Goal: Task Accomplishment & Management: Manage account settings

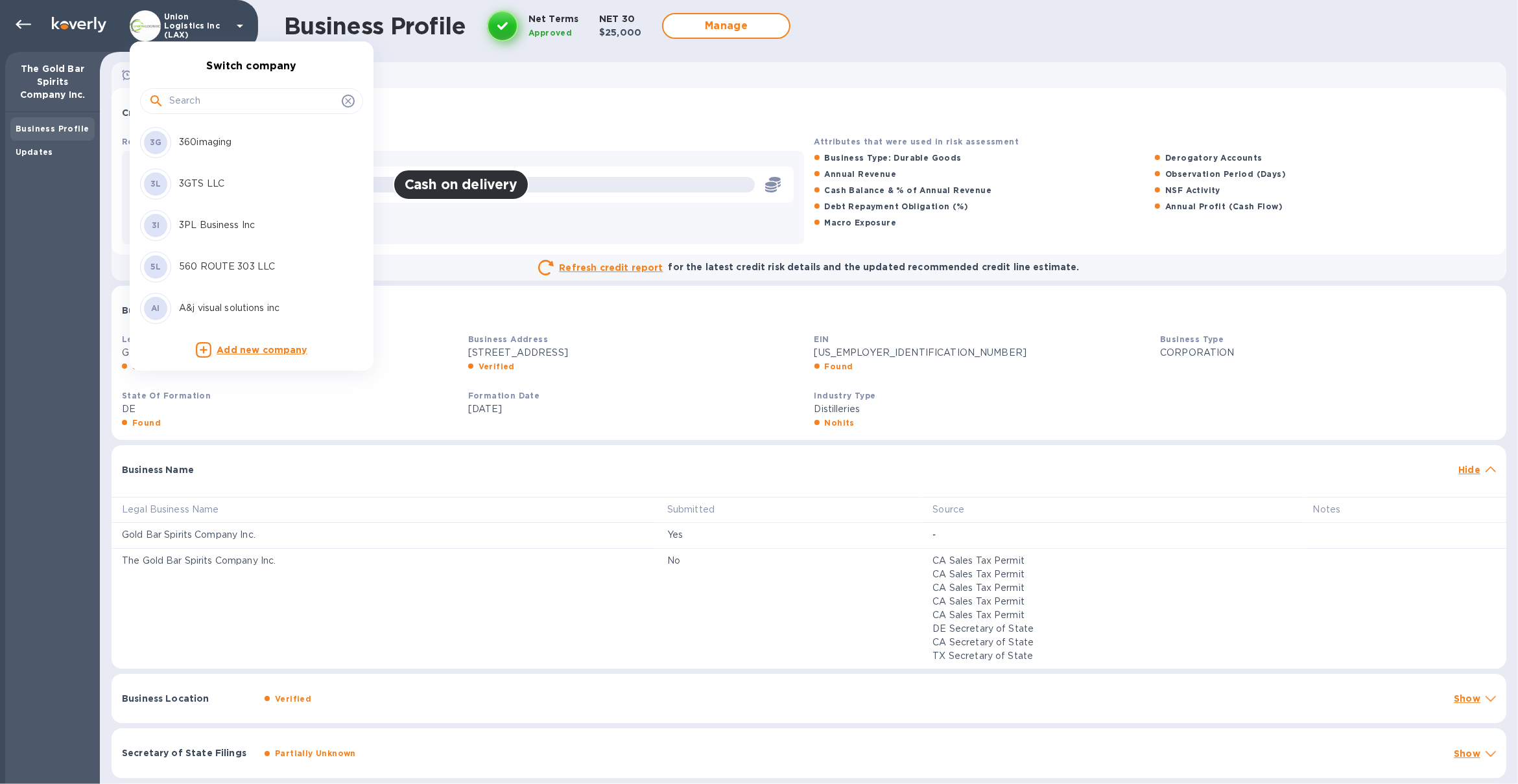
click at [196, 99] on input "text" at bounding box center [253, 101] width 167 height 20
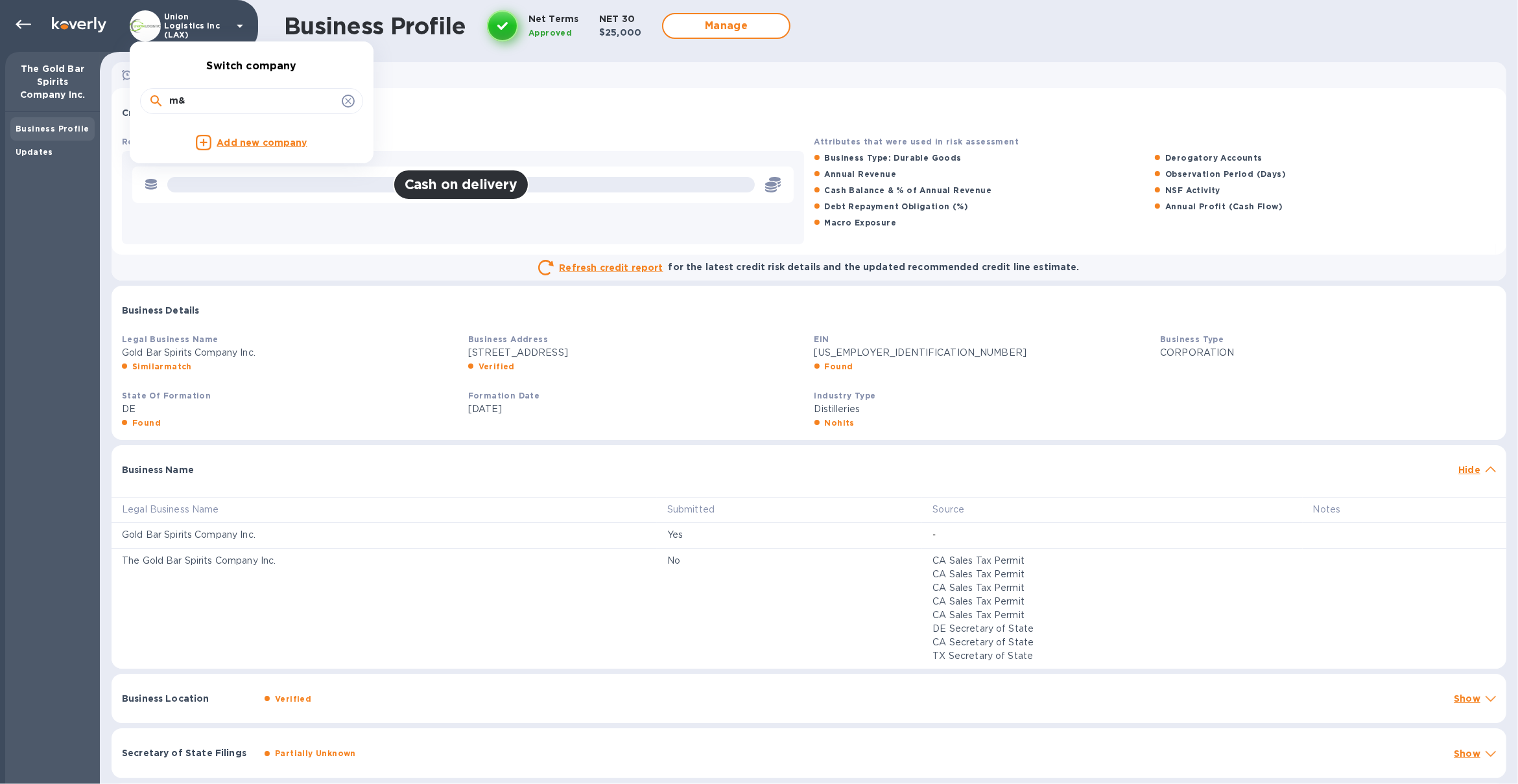
type input "m"
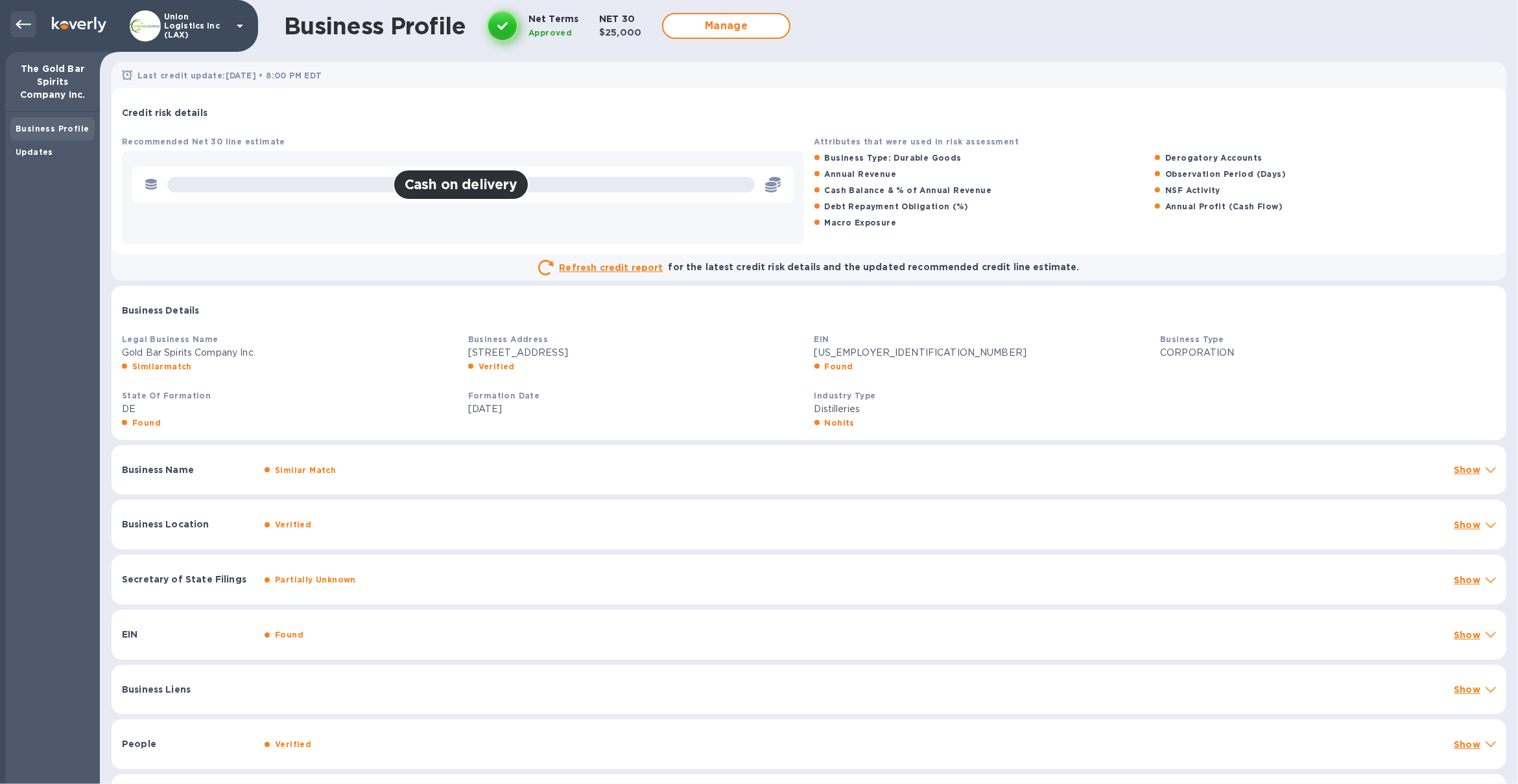
click at [30, 20] on icon at bounding box center [24, 25] width 16 height 16
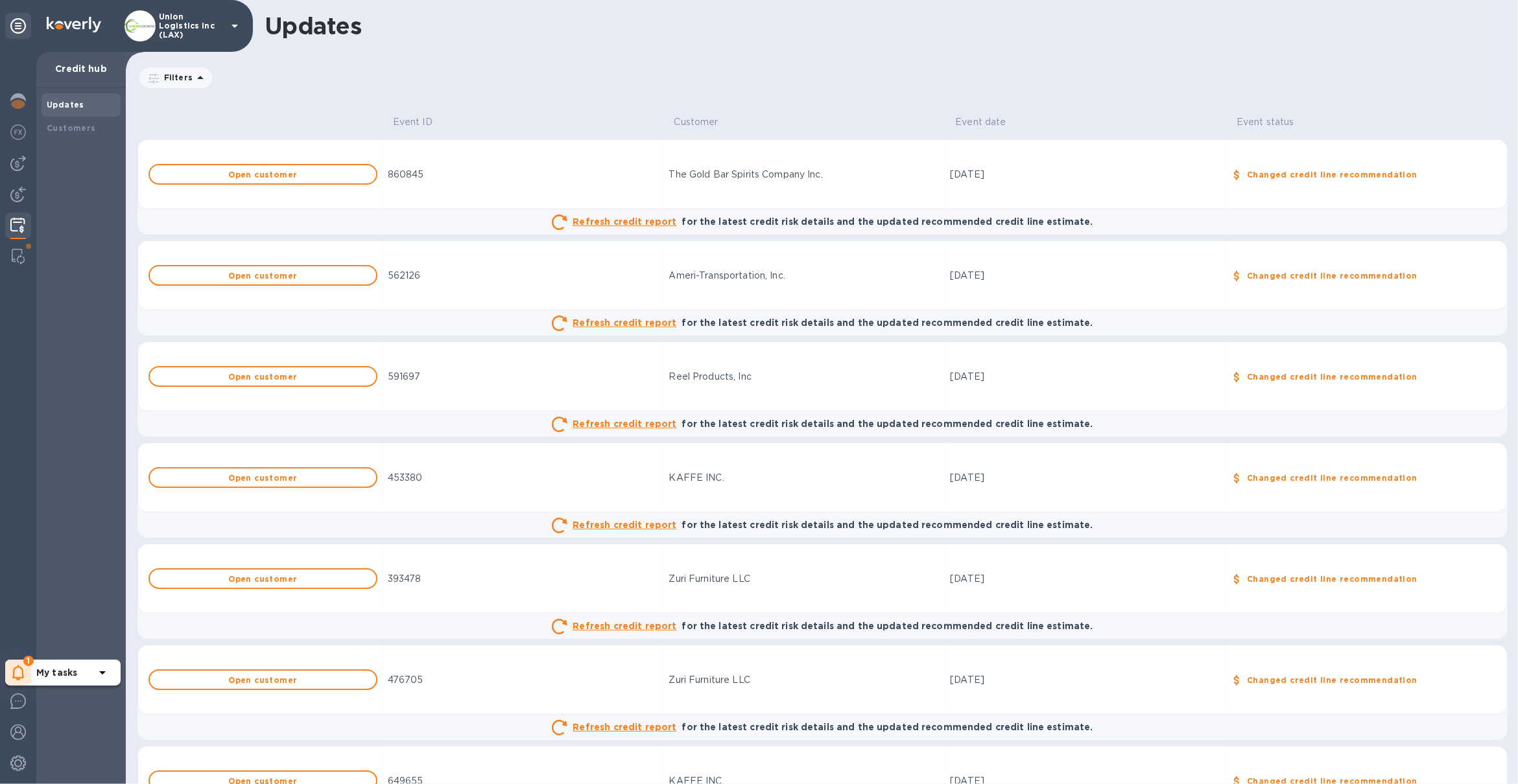
click at [41, 665] on div "My tasks" at bounding box center [73, 673] width 74 height 21
click at [115, 636] on p "You have pending companies." at bounding box center [103, 633] width 134 height 14
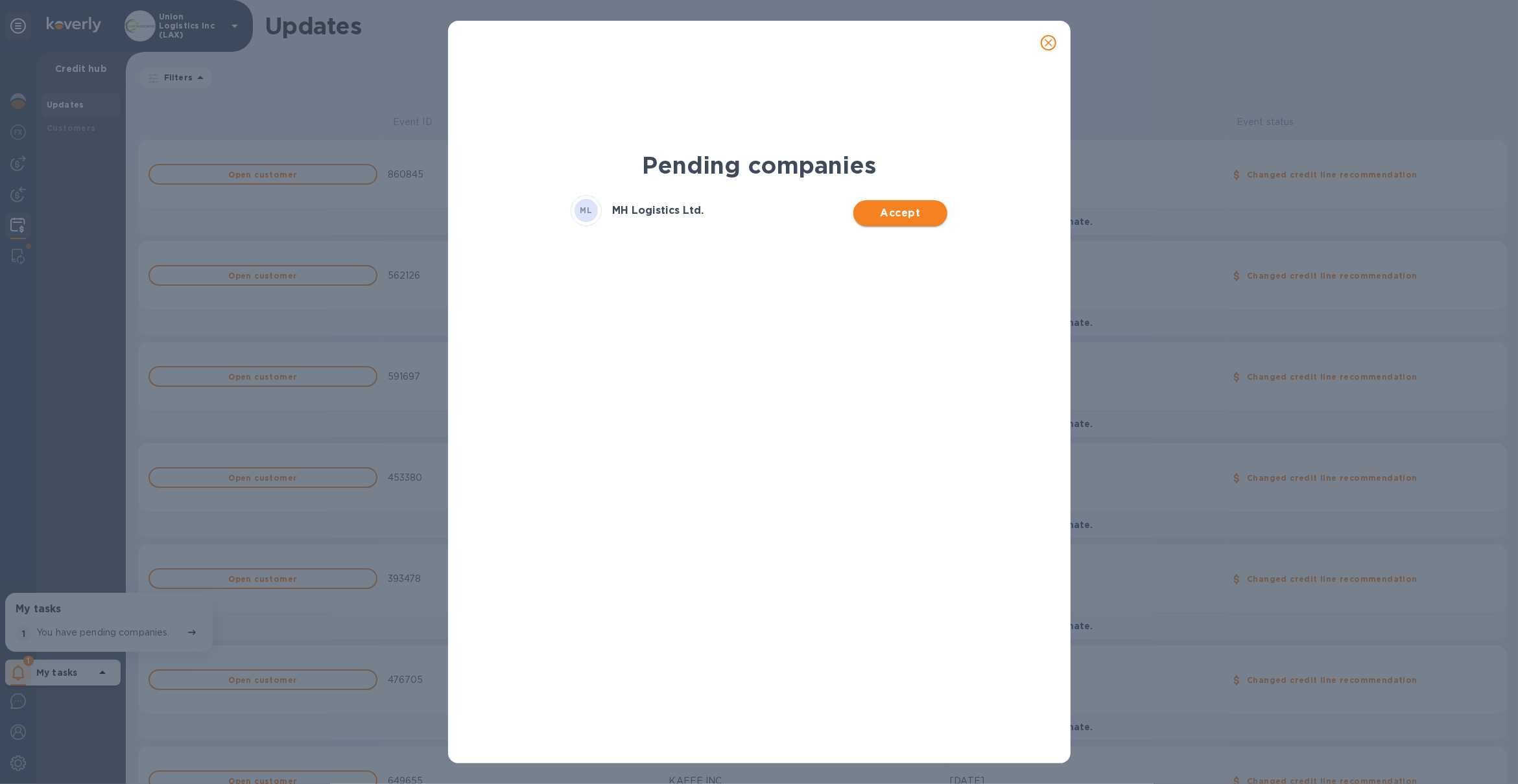
click at [904, 220] on span "Accept" at bounding box center [899, 213] width 73 height 16
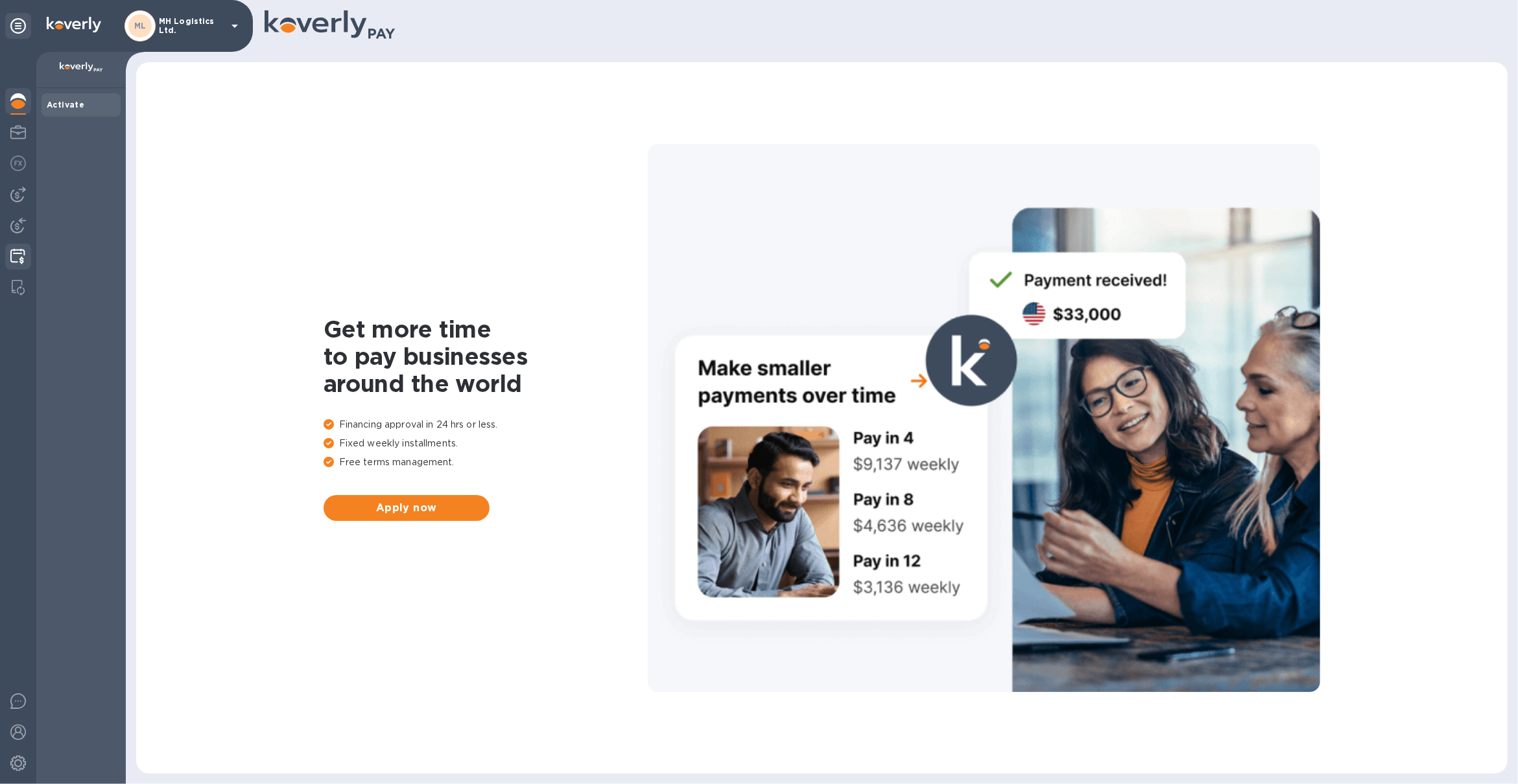
click at [20, 252] on img at bounding box center [17, 257] width 15 height 16
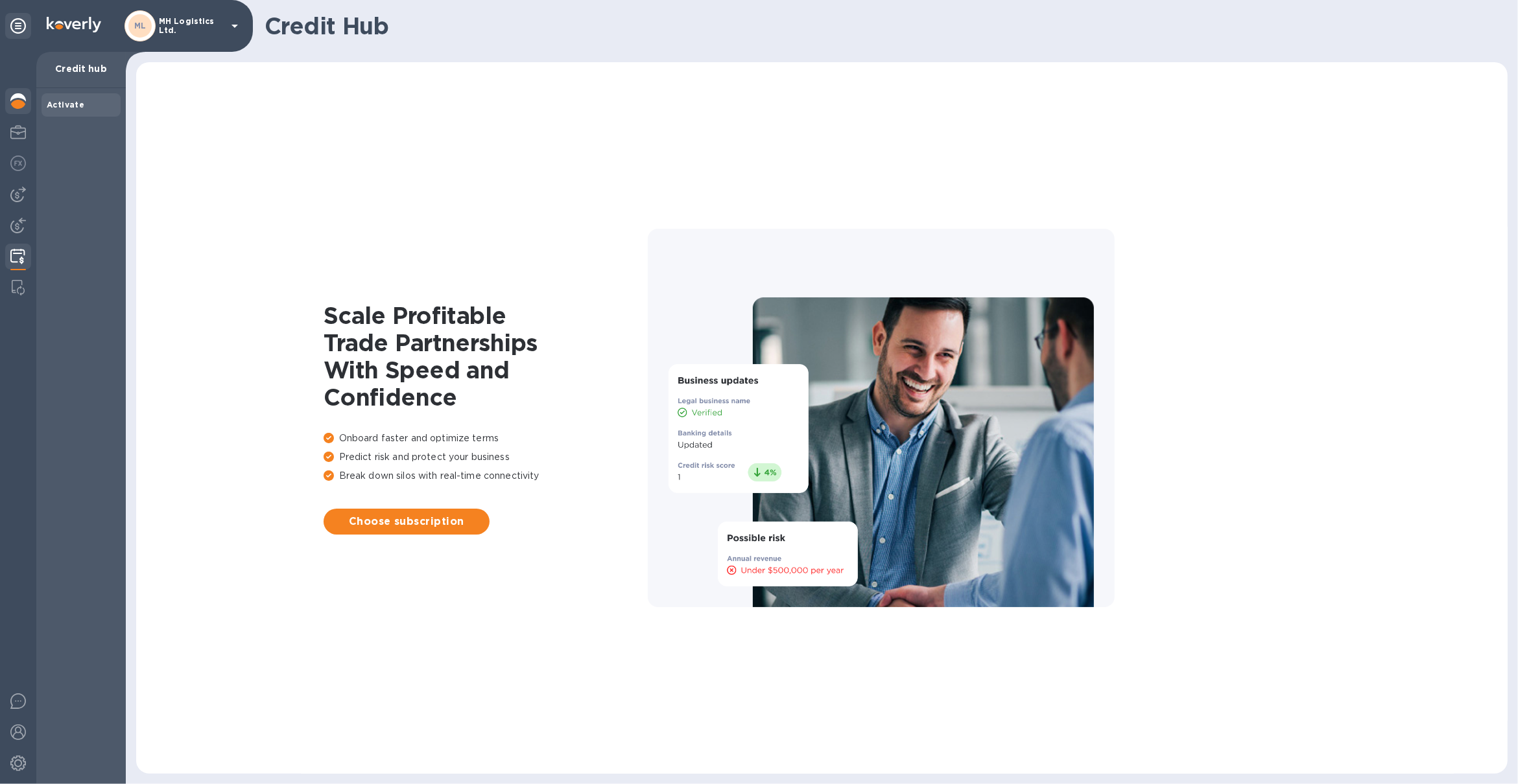
click at [20, 111] on div at bounding box center [18, 102] width 26 height 28
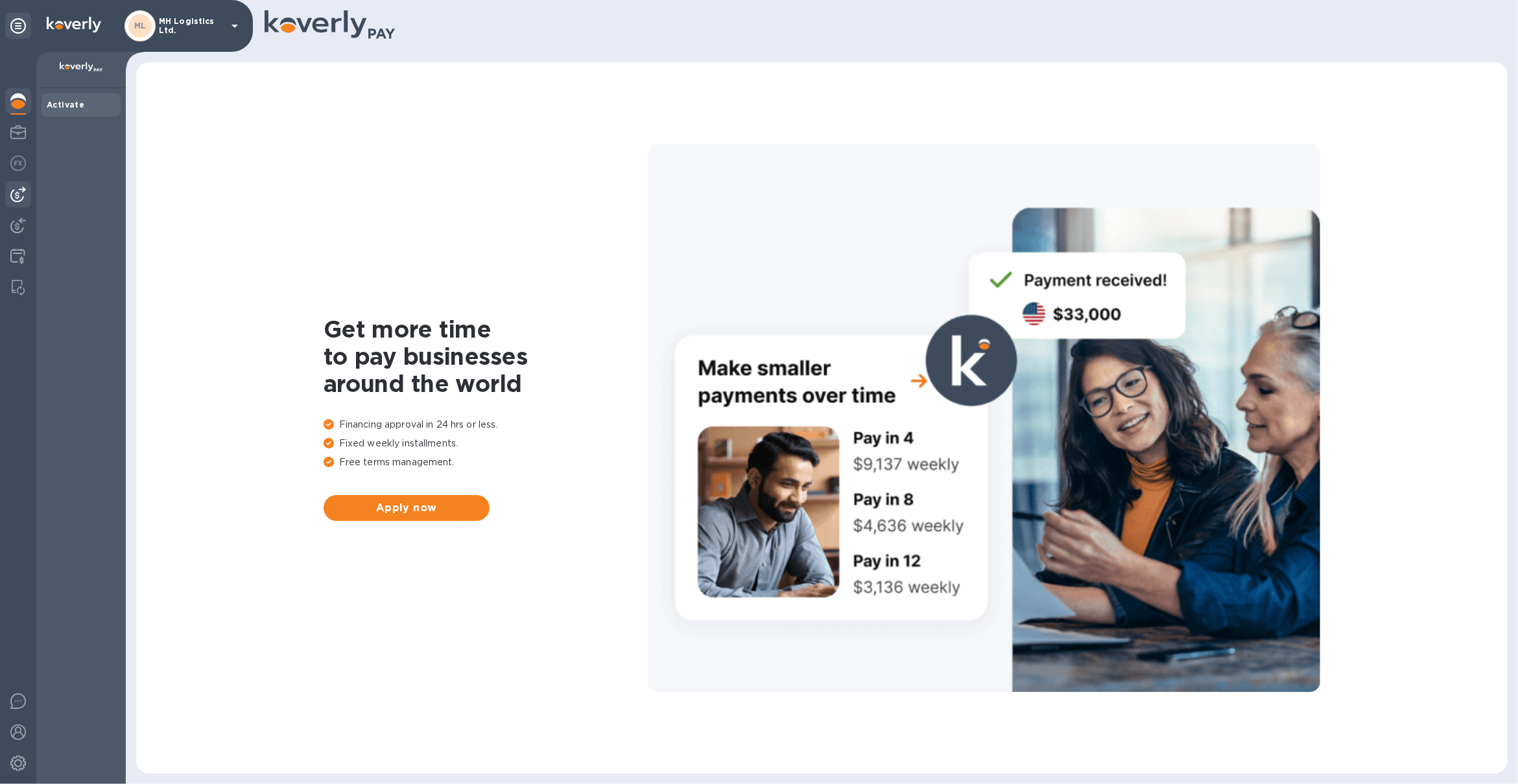
click at [22, 188] on img at bounding box center [18, 195] width 16 height 16
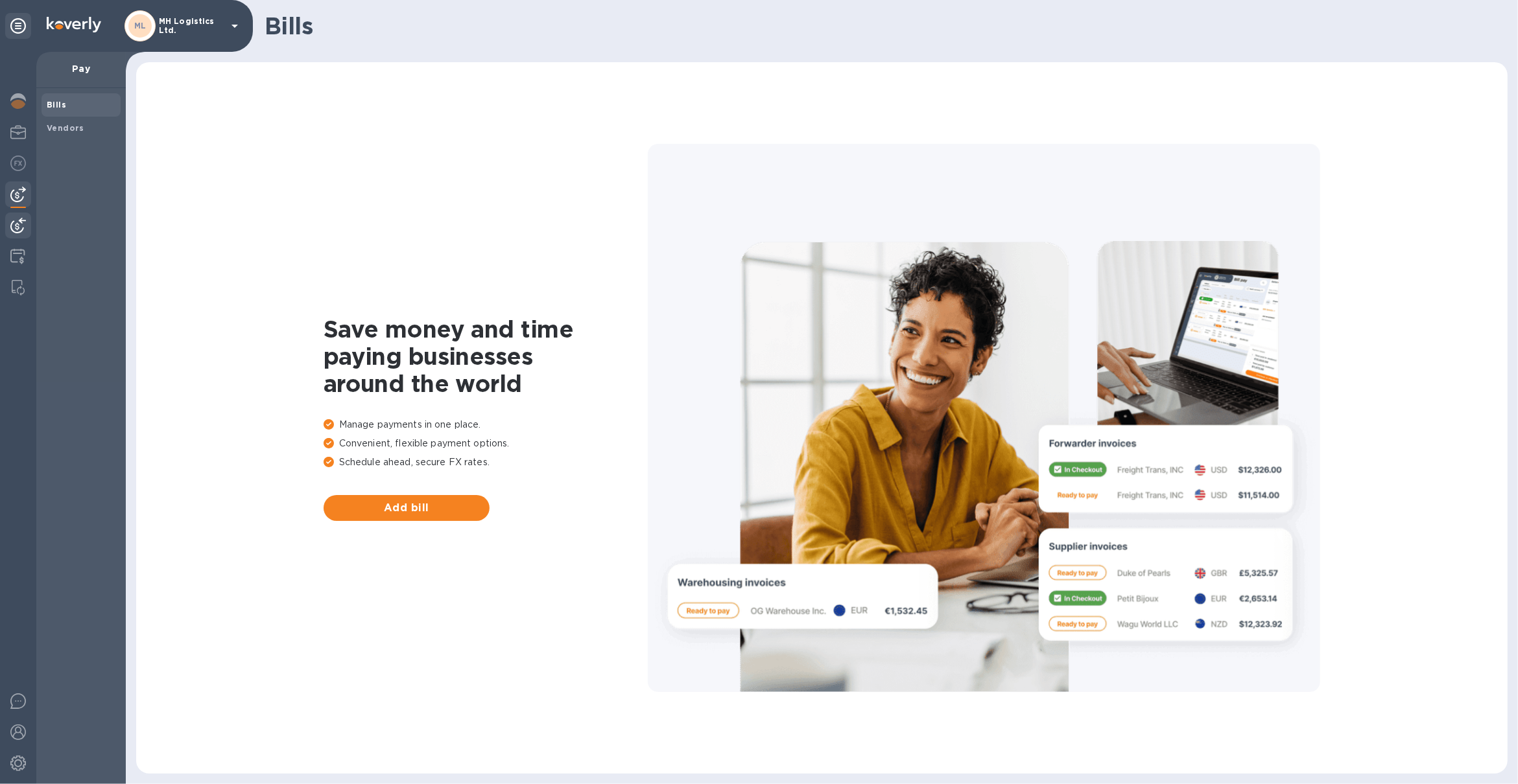
click at [20, 230] on img at bounding box center [18, 226] width 16 height 16
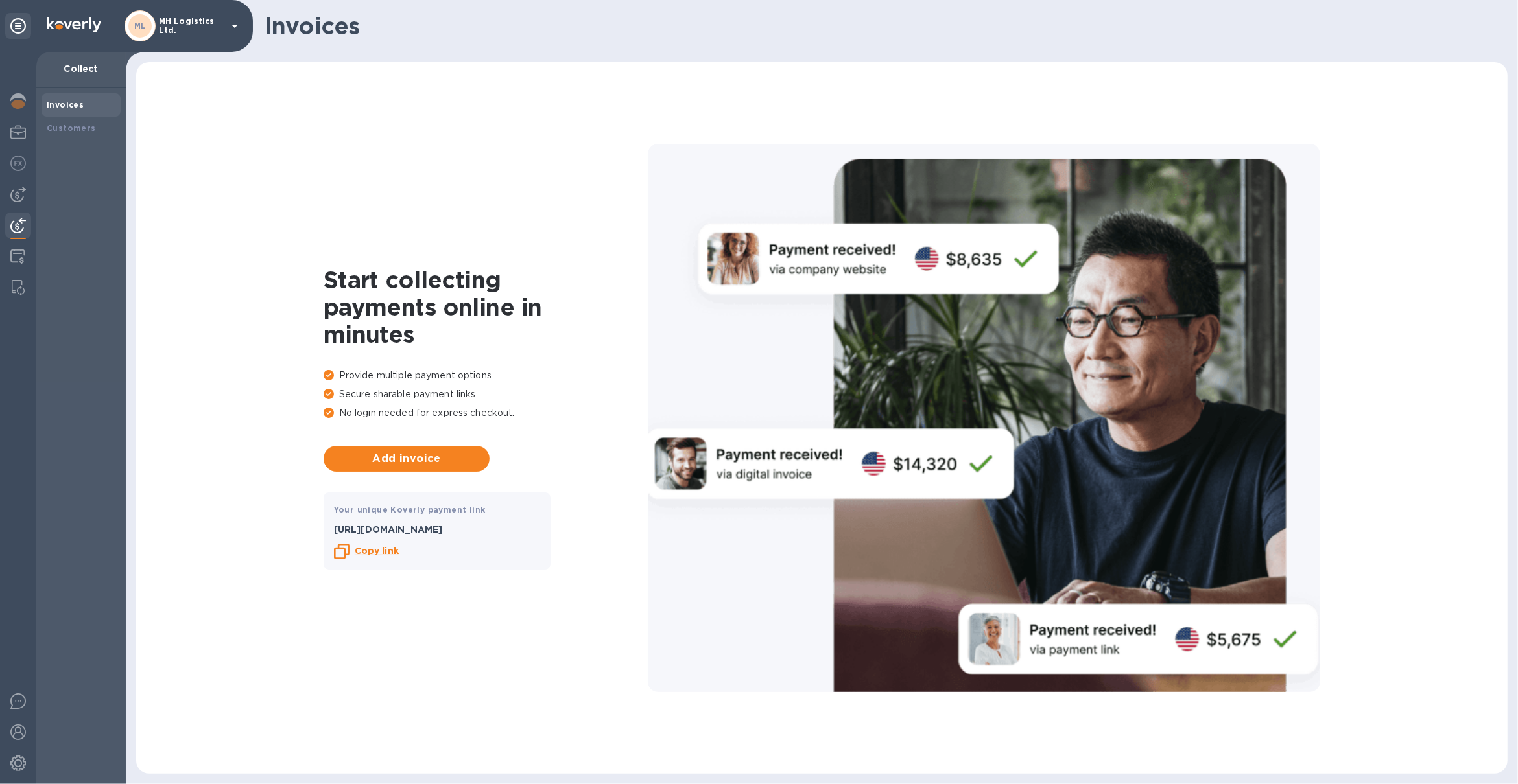
drag, startPoint x: 16, startPoint y: 762, endPoint x: 39, endPoint y: 700, distance: 66.1
click at [16, 762] on img at bounding box center [18, 764] width 16 height 16
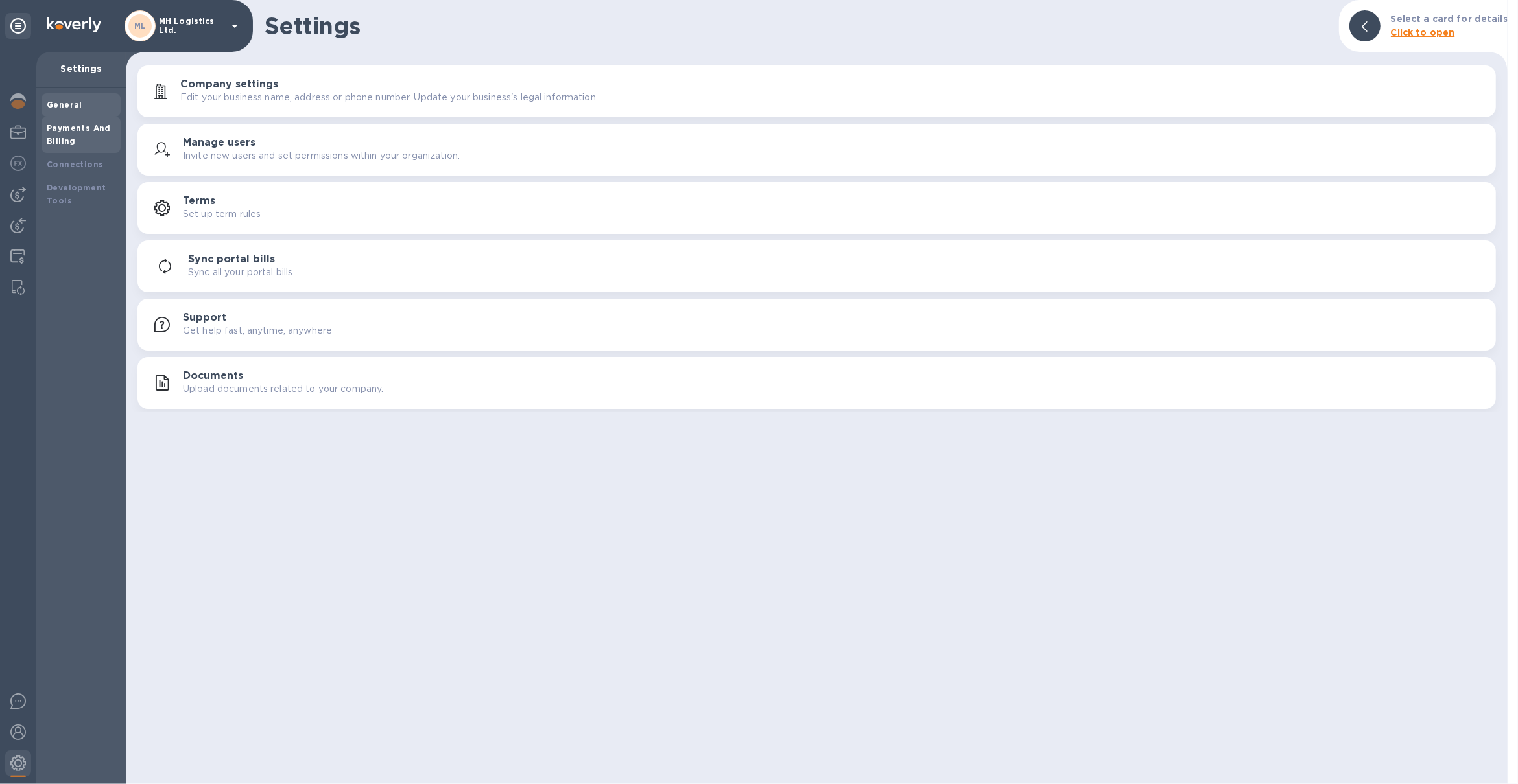
click at [72, 148] on div "Payments And Billing" at bounding box center [80, 135] width 79 height 36
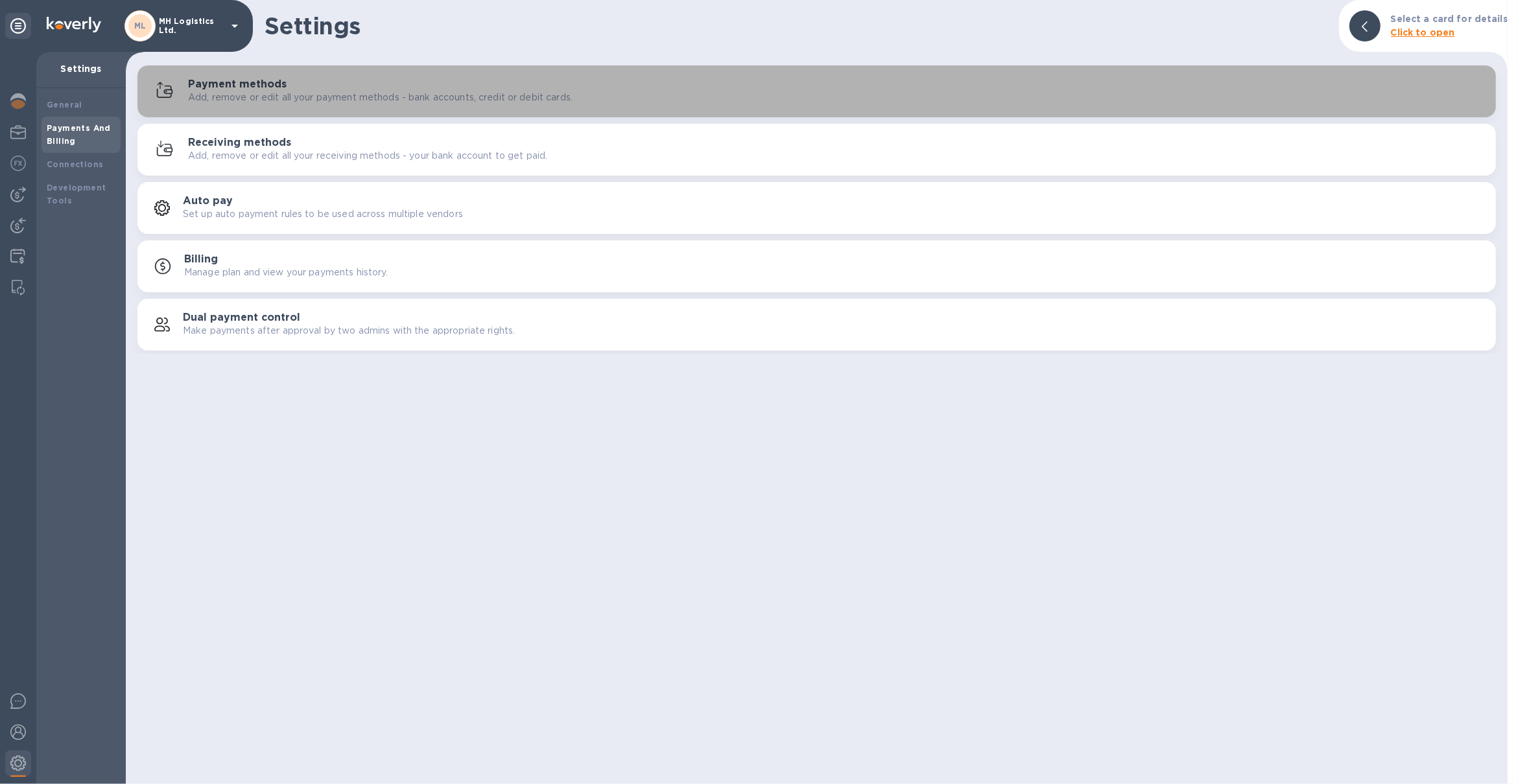
click at [282, 85] on h3 "Payment methods" at bounding box center [237, 84] width 98 height 12
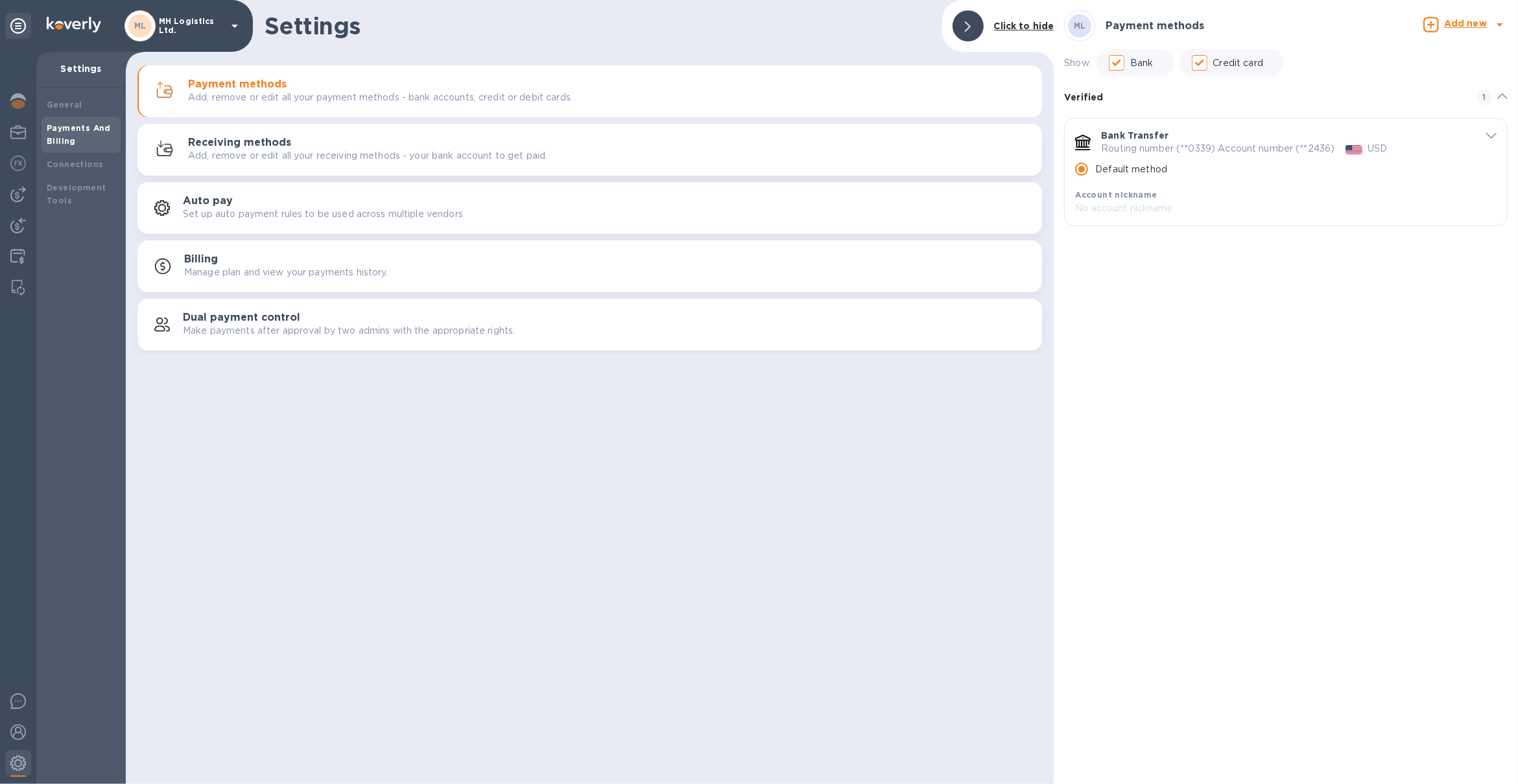
click at [316, 147] on div "Receiving methods Add, remove or edit all your receiving methods - your bank ac…" at bounding box center [610, 150] width 844 height 26
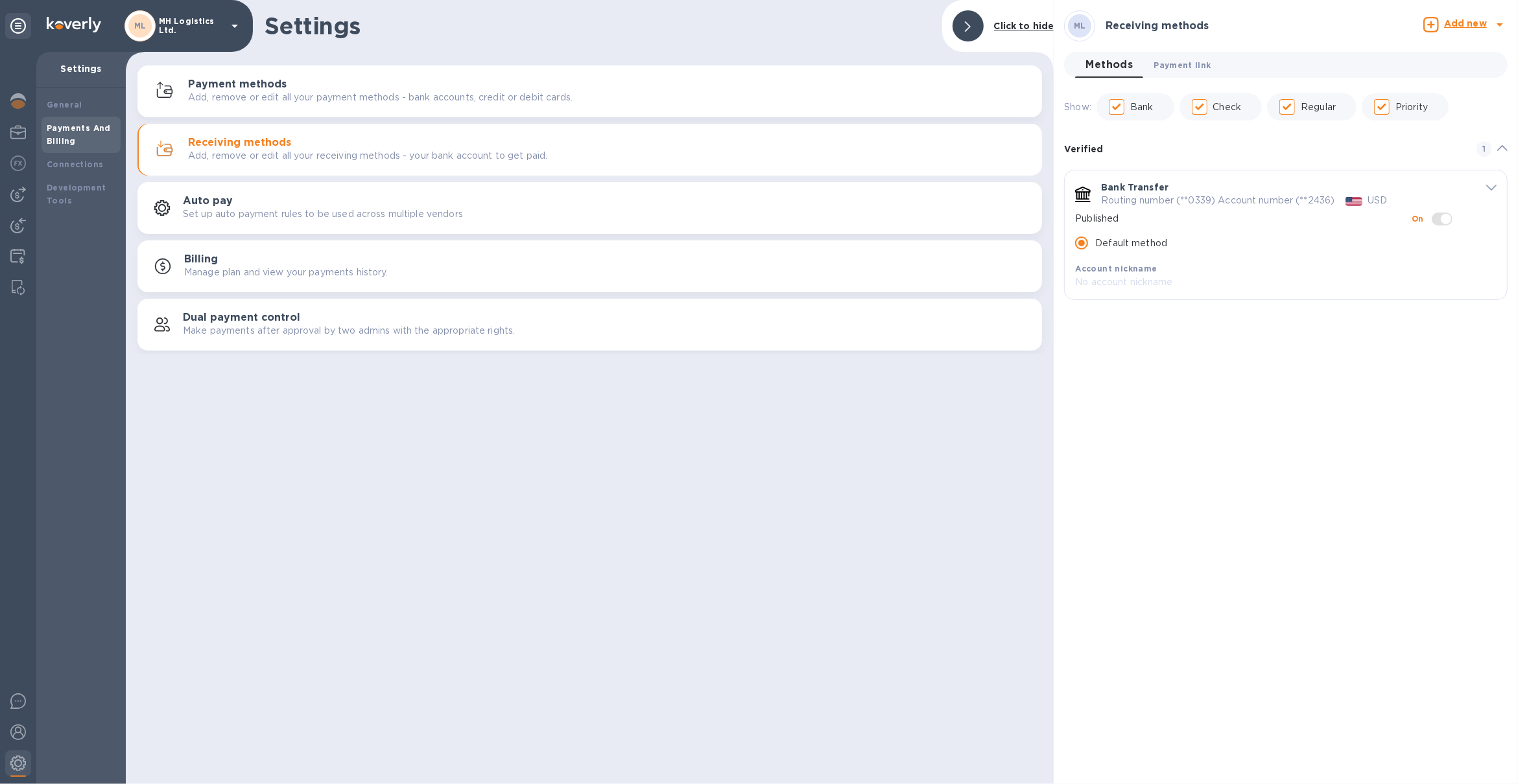
click at [1155, 65] on span "Payment link 0" at bounding box center [1182, 65] width 57 height 14
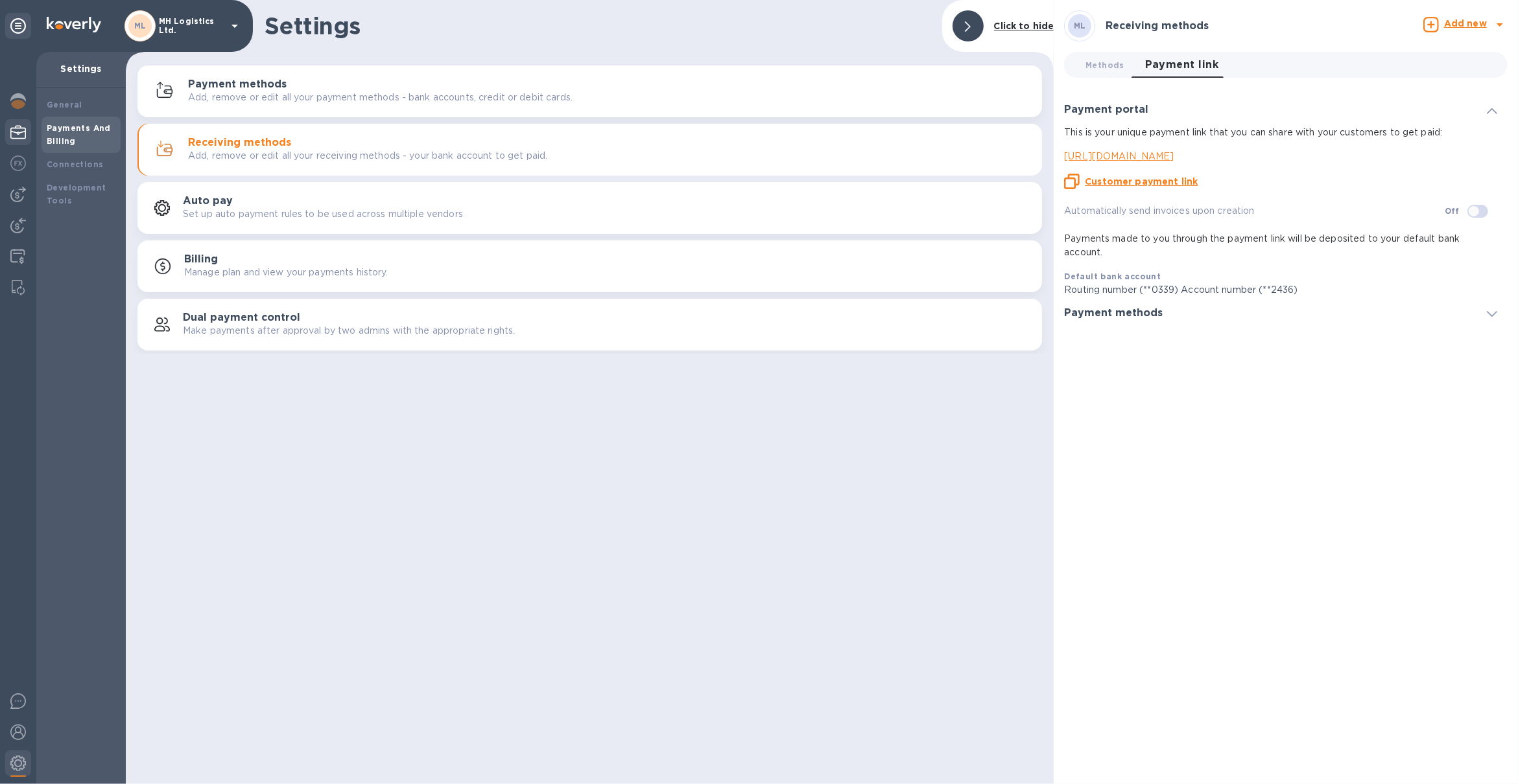
click at [19, 140] on img at bounding box center [18, 132] width 16 height 16
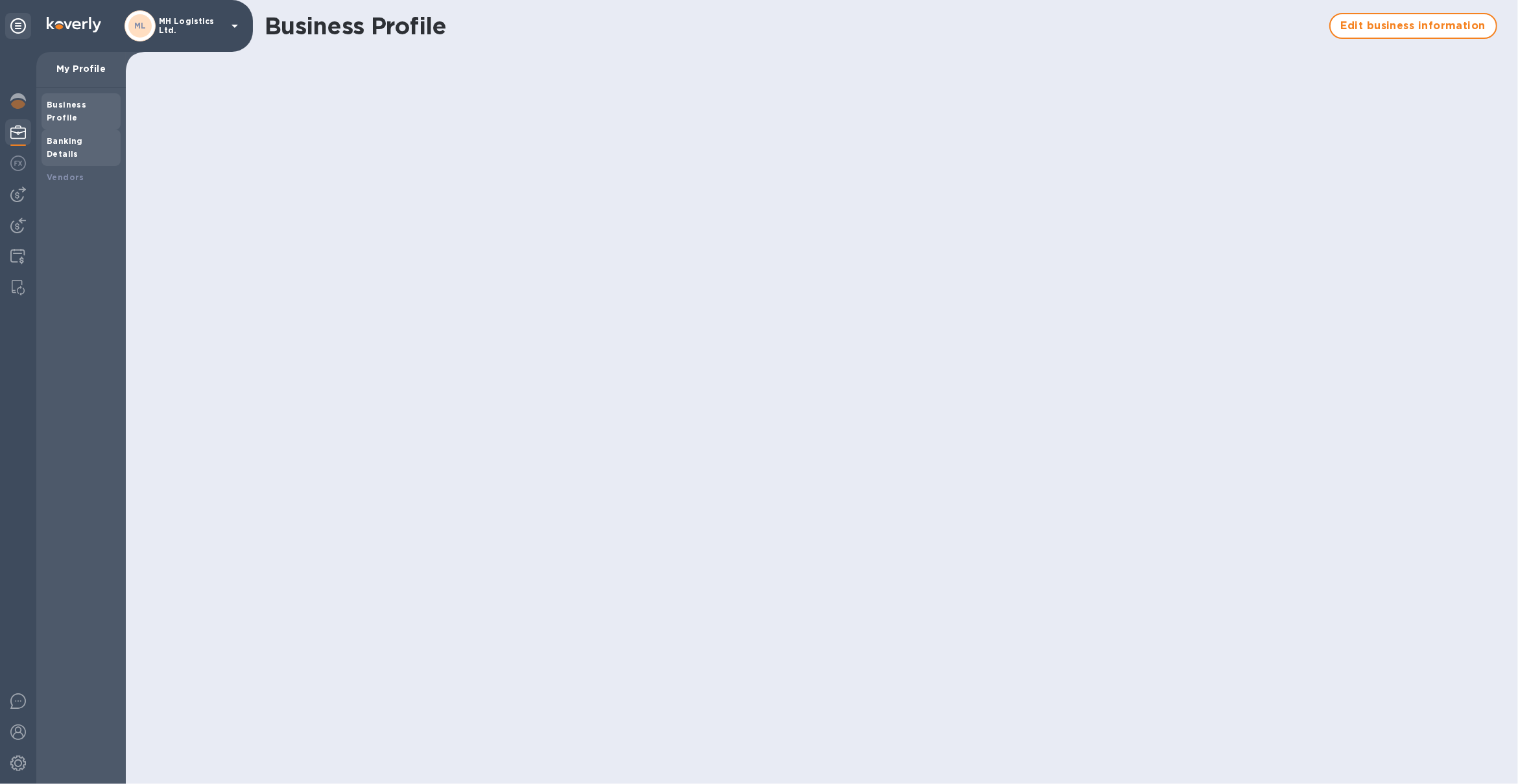
click at [57, 136] on b "Banking Details" at bounding box center [65, 147] width 36 height 22
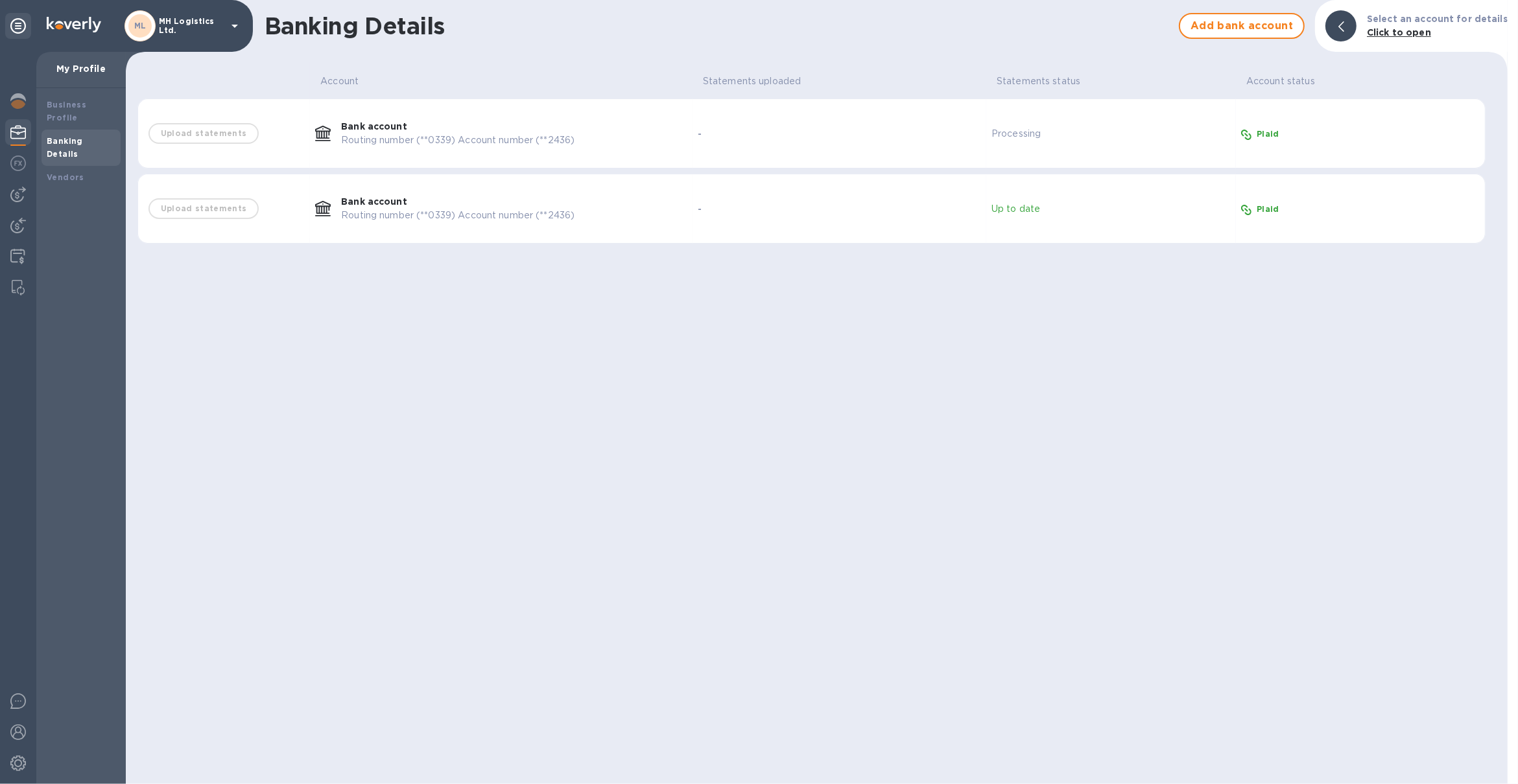
click at [64, 136] on b "Banking Details" at bounding box center [65, 147] width 36 height 22
click at [72, 107] on b "Business Profile" at bounding box center [67, 111] width 40 height 22
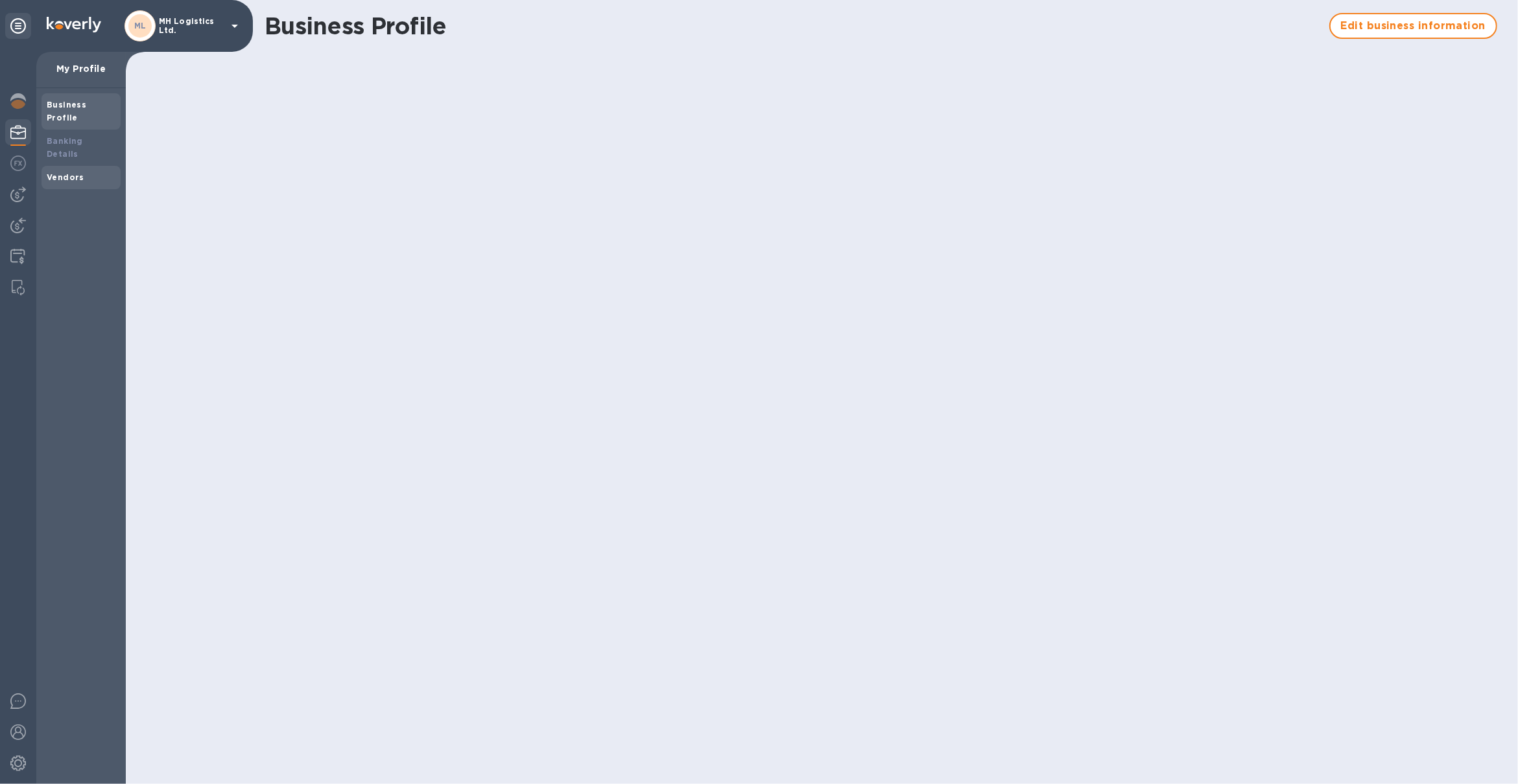
click at [65, 172] on b "Vendors" at bounding box center [66, 176] width 38 height 9
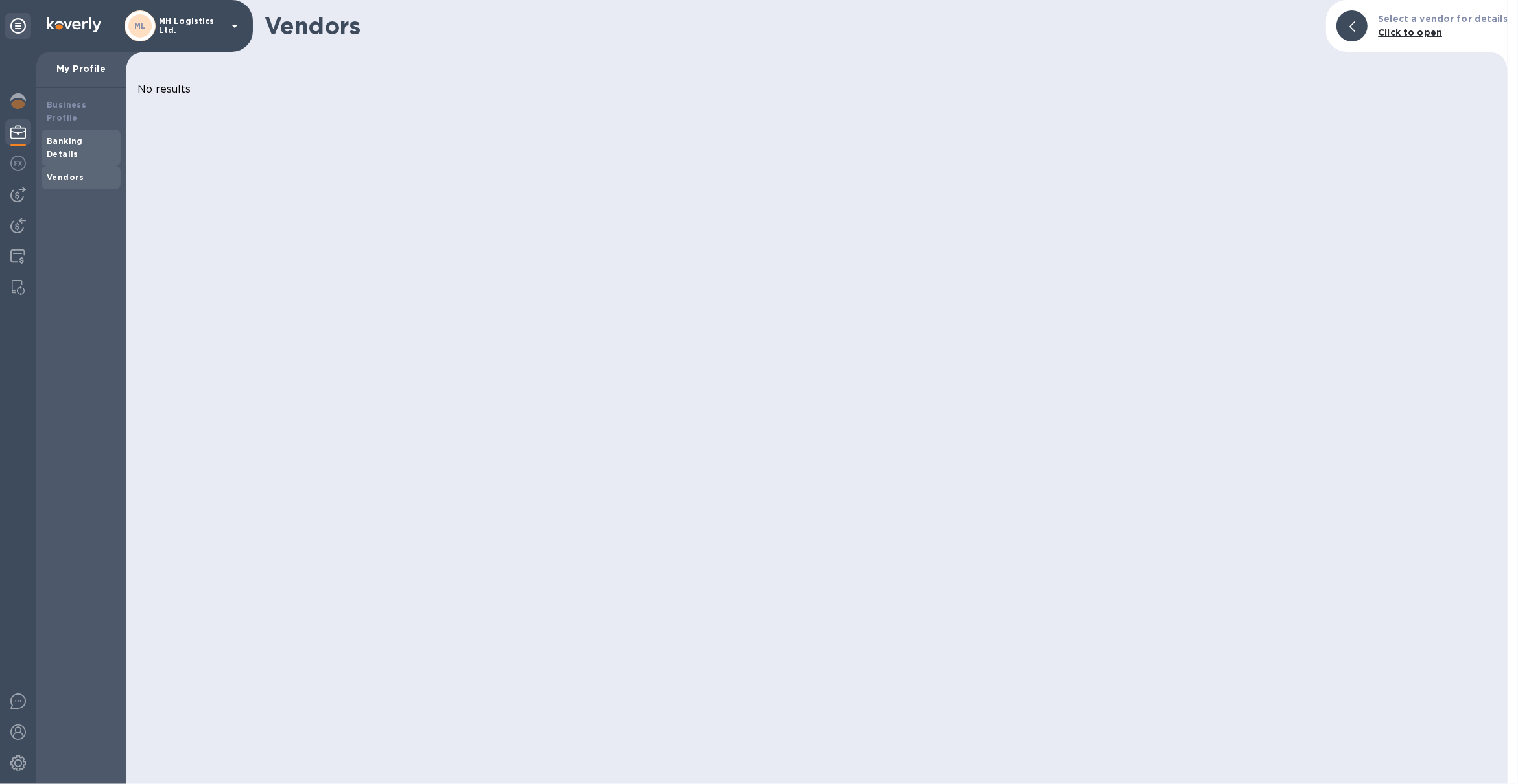
click at [69, 136] on b "Banking Details" at bounding box center [65, 147] width 36 height 22
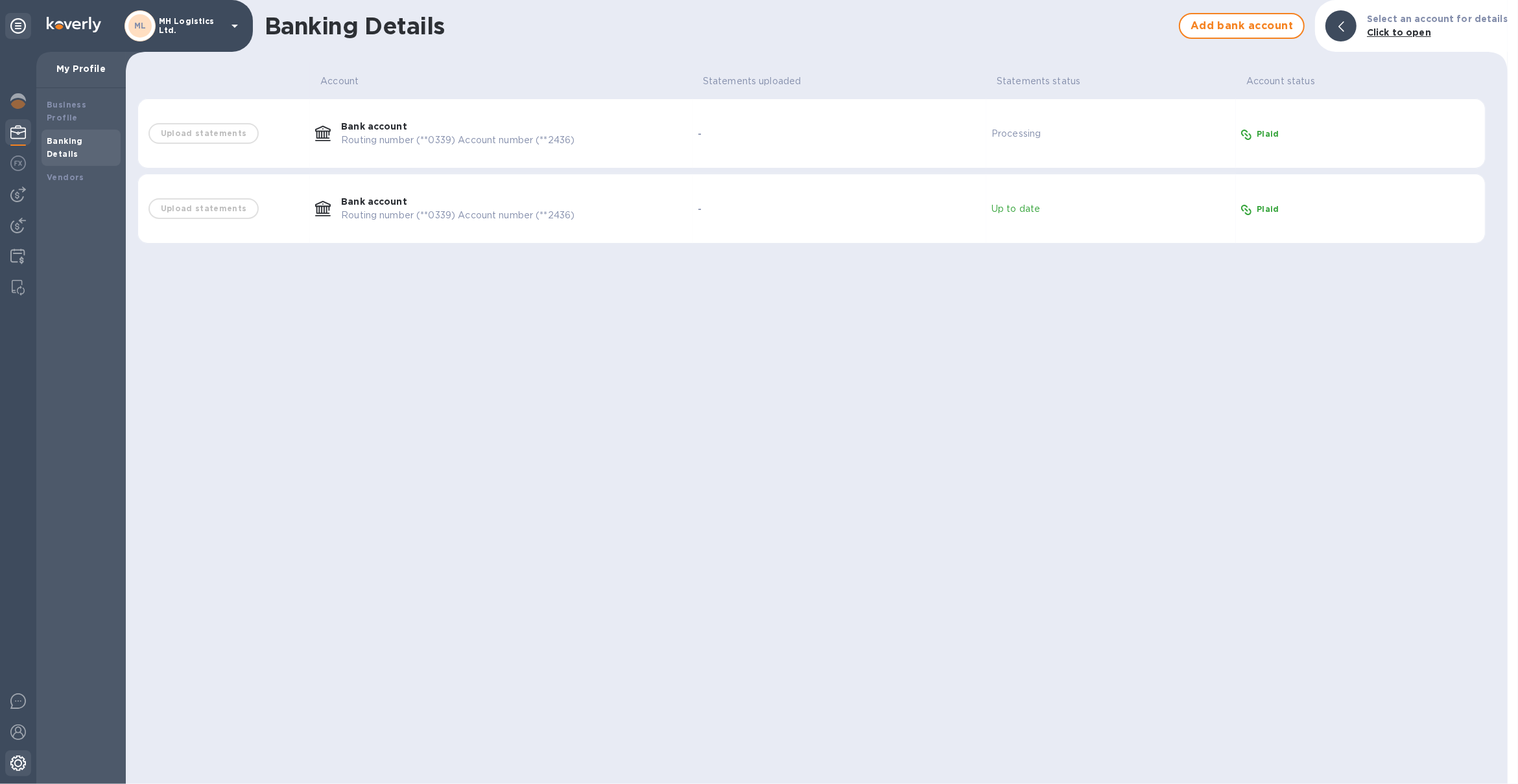
click at [23, 771] on div at bounding box center [18, 764] width 26 height 28
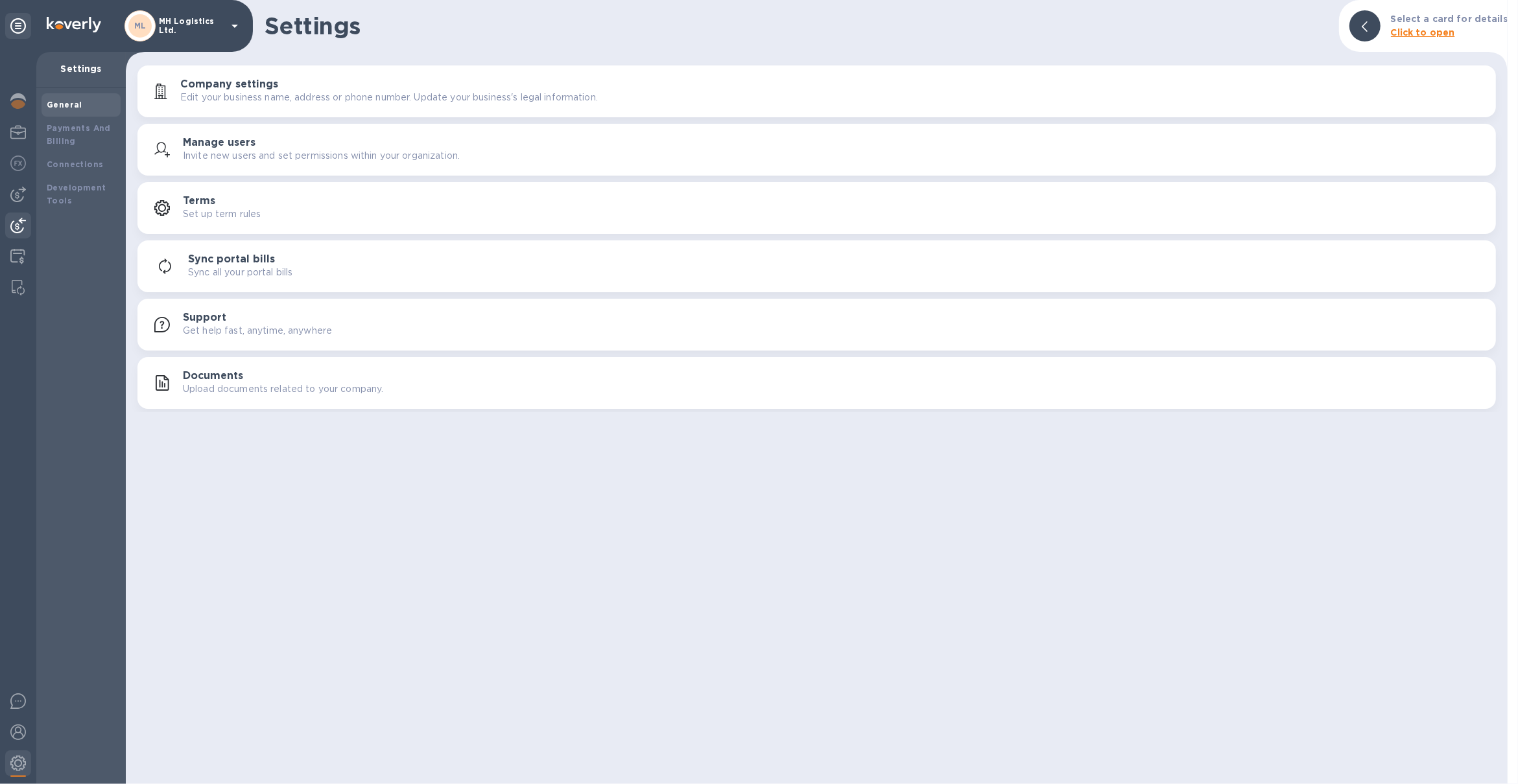
click at [22, 230] on img at bounding box center [18, 226] width 16 height 16
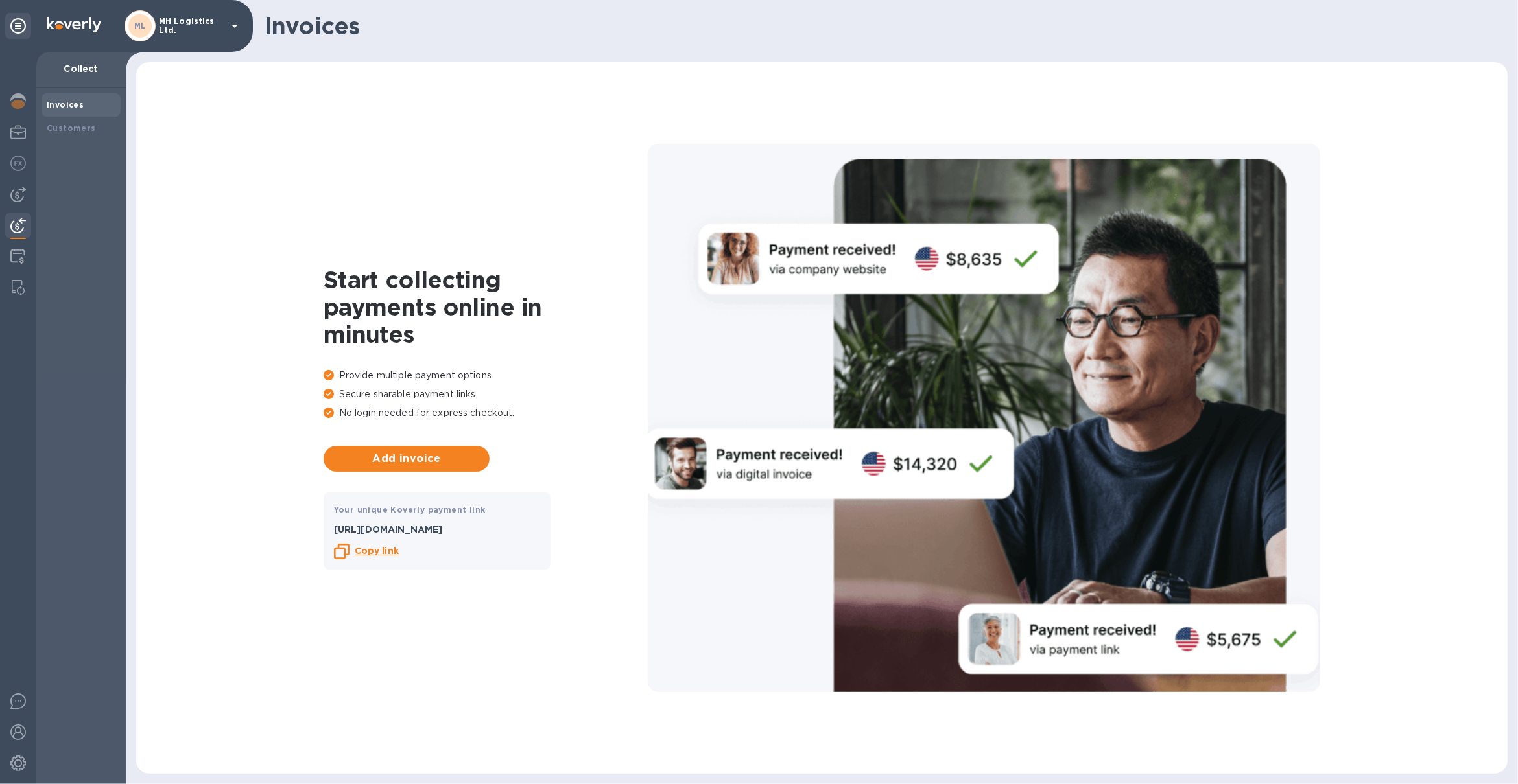
click at [382, 552] on b "Copy link" at bounding box center [376, 550] width 44 height 10
click at [12, 775] on div at bounding box center [18, 764] width 26 height 28
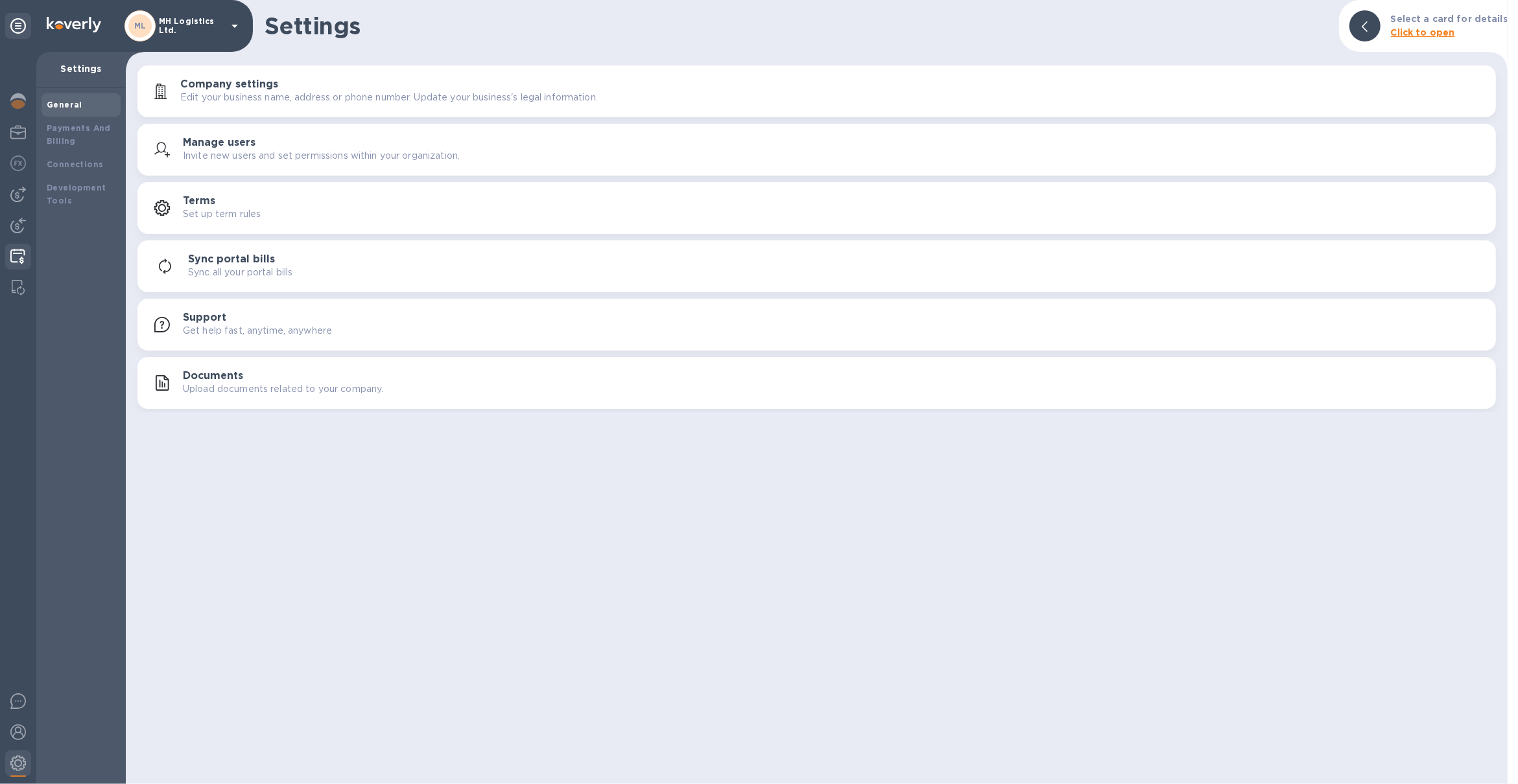
click at [16, 261] on img at bounding box center [17, 257] width 15 height 16
